Goal: Contribute content

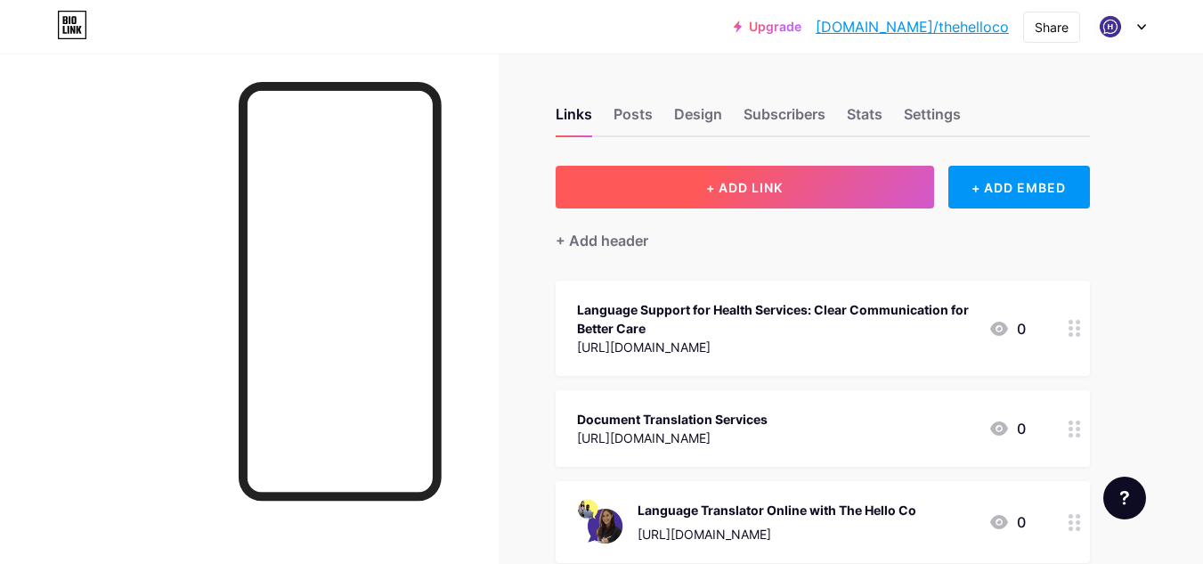
click at [744, 190] on span "+ ADD LINK" at bounding box center [744, 187] width 77 height 15
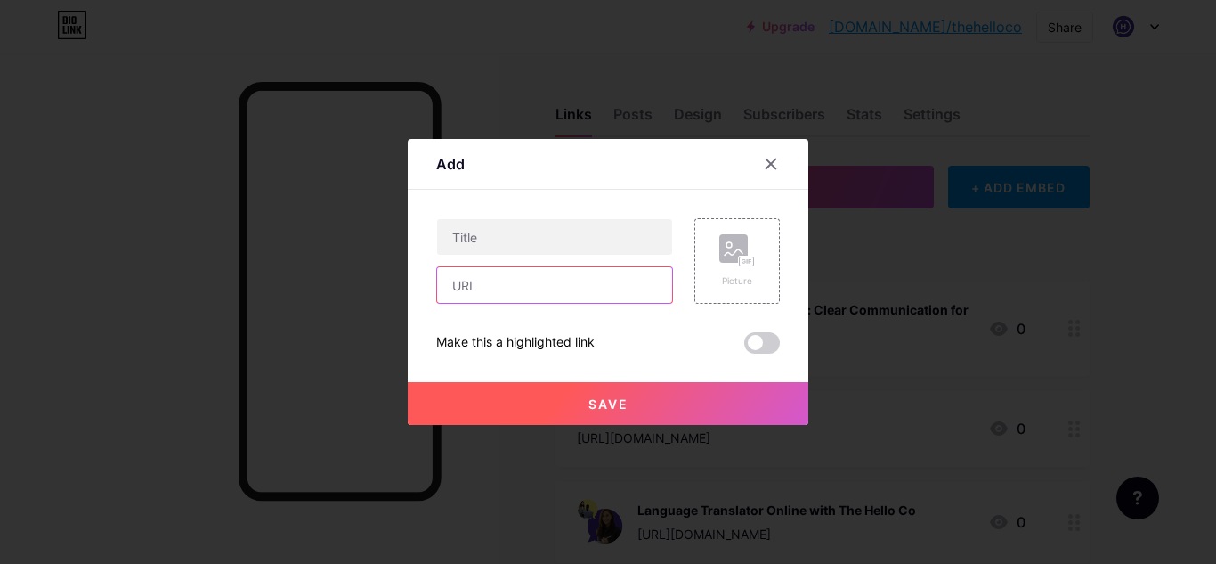
click at [495, 297] on input "text" at bounding box center [554, 285] width 235 height 36
paste input "[URL][DOMAIN_NAME]"
type input "[URL][DOMAIN_NAME]"
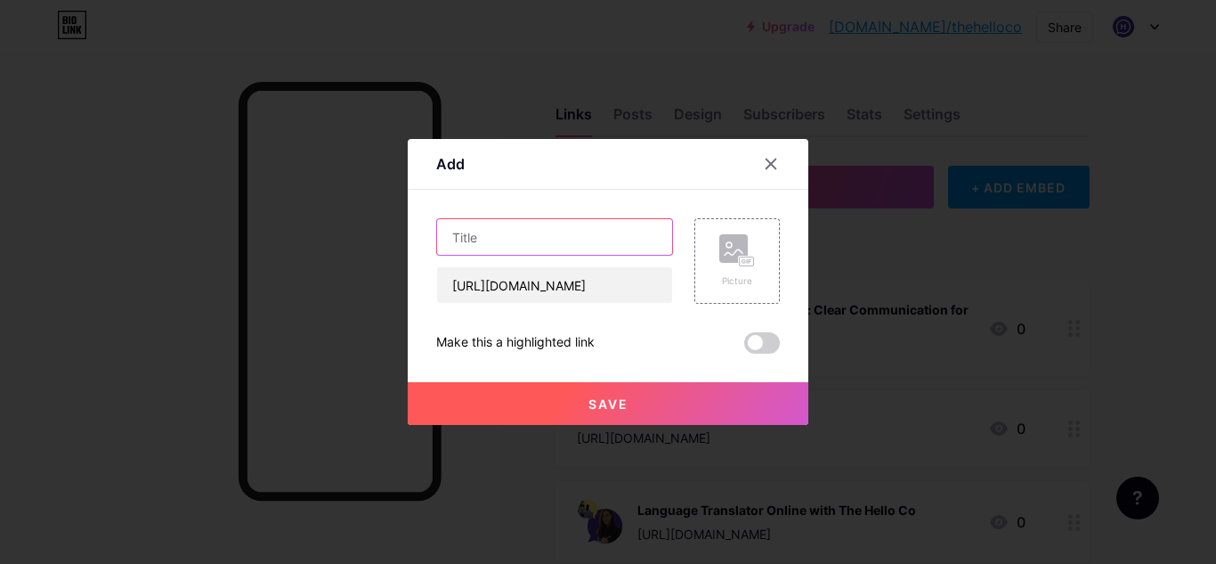
click at [552, 248] on input "text" at bounding box center [554, 237] width 235 height 36
click at [539, 234] on input "text" at bounding box center [554, 237] width 235 height 36
paste input "Smart Solutions for Multilingual Needs - Innovative language services"
type input "Smart Solutions for Multilingual Needs - Innovative language services"
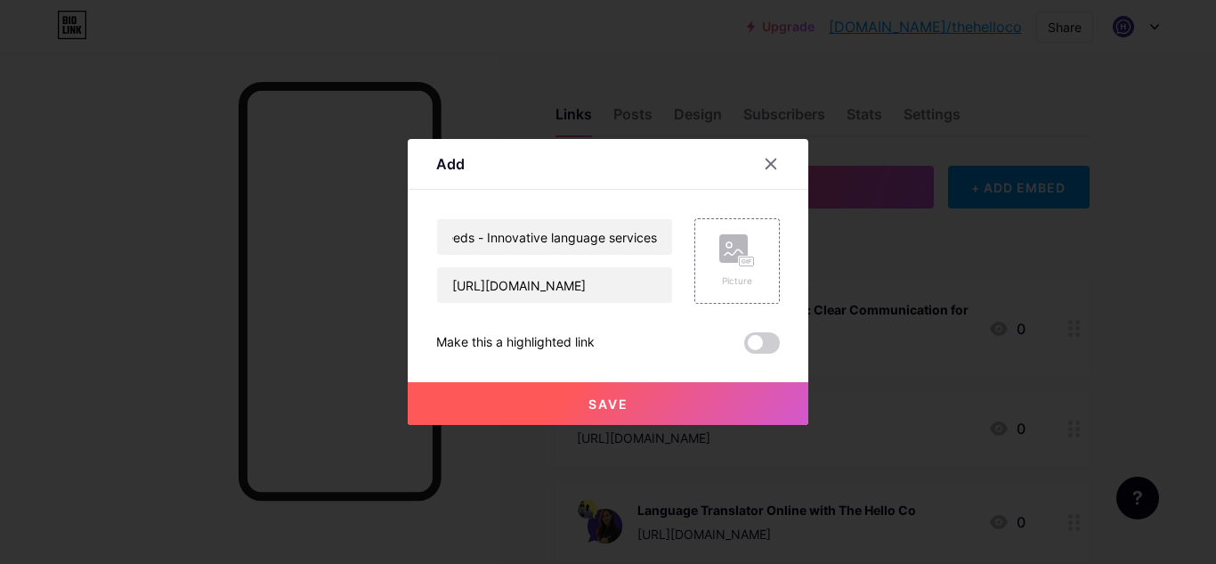
click at [596, 403] on span "Save" at bounding box center [609, 403] width 40 height 15
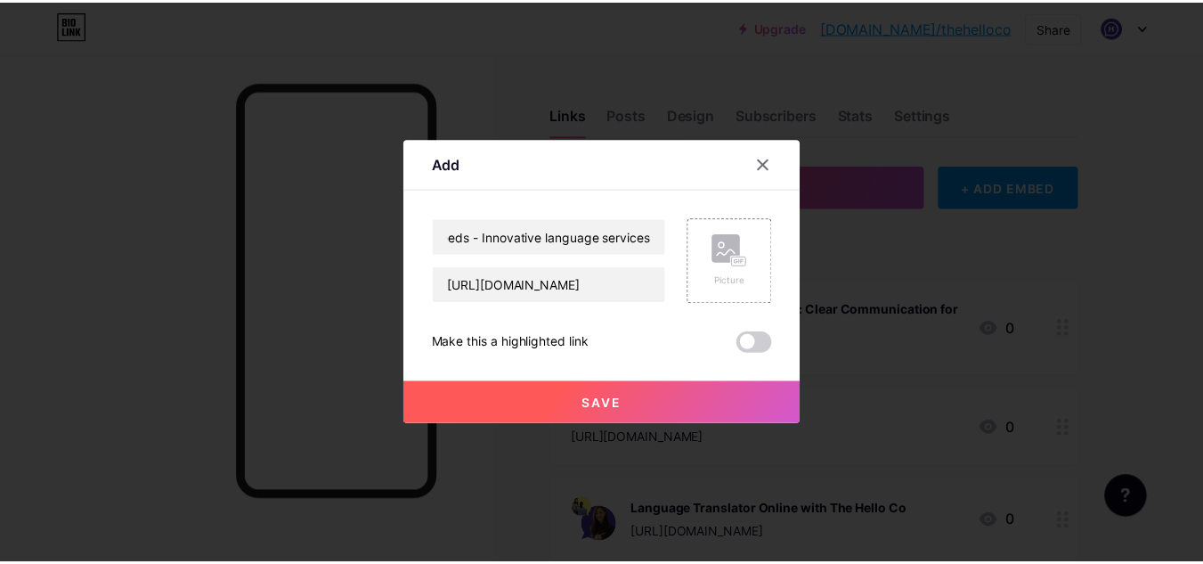
scroll to position [0, 0]
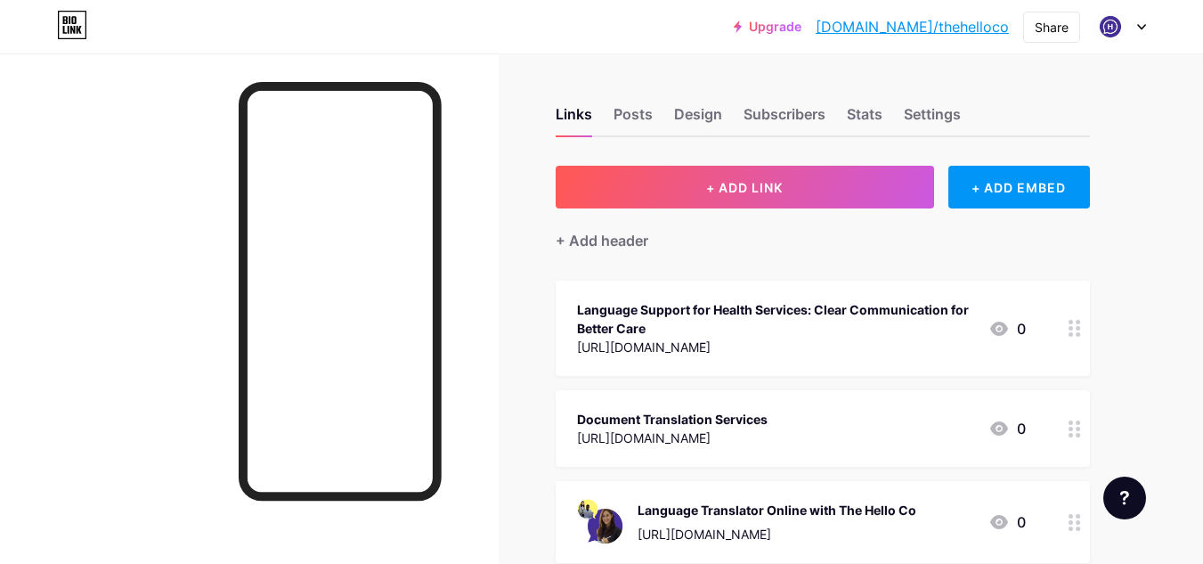
click at [975, 20] on link "[DOMAIN_NAME]/thehelloco" at bounding box center [912, 26] width 193 height 21
click at [1037, 25] on div "Share" at bounding box center [1052, 27] width 34 height 19
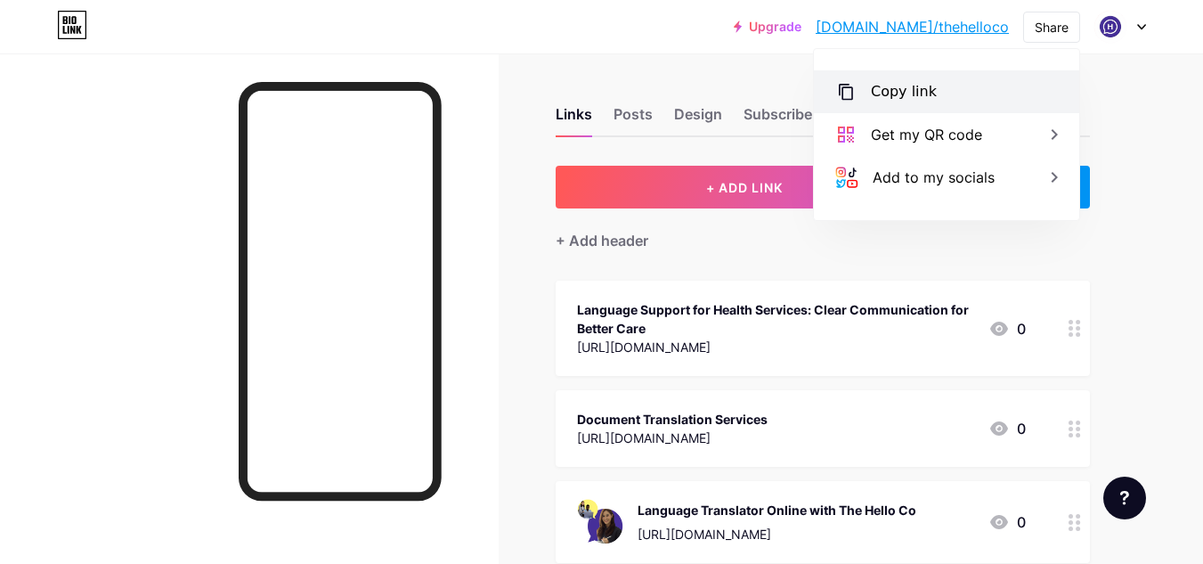
click at [888, 85] on div "Copy link" at bounding box center [904, 91] width 66 height 21
